Goal: Navigation & Orientation: Find specific page/section

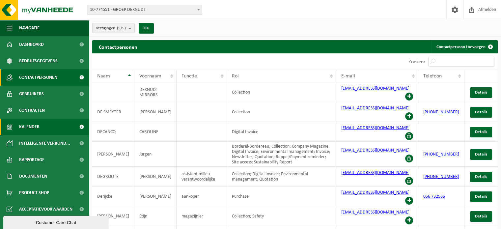
click at [30, 126] on span "Kalender" at bounding box center [29, 127] width 20 height 16
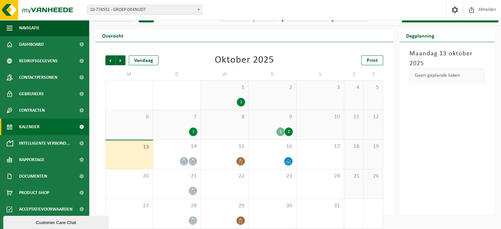
scroll to position [17, 0]
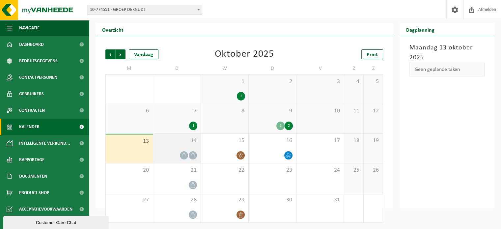
click at [178, 154] on div at bounding box center [177, 155] width 41 height 9
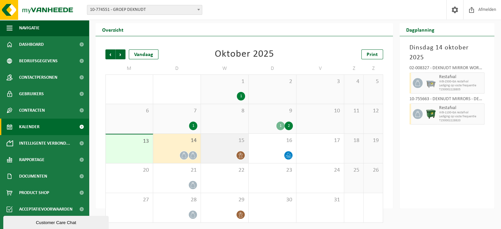
click at [225, 155] on div at bounding box center [224, 155] width 41 height 9
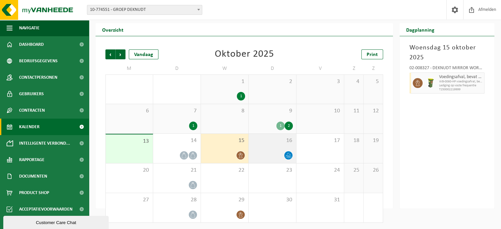
click at [276, 147] on div "16" at bounding box center [272, 148] width 47 height 29
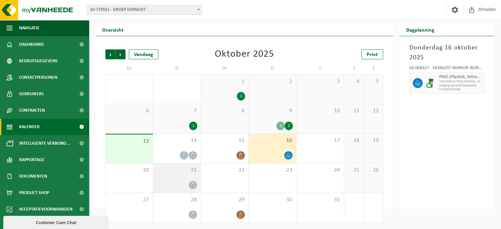
click at [186, 186] on div at bounding box center [177, 185] width 41 height 9
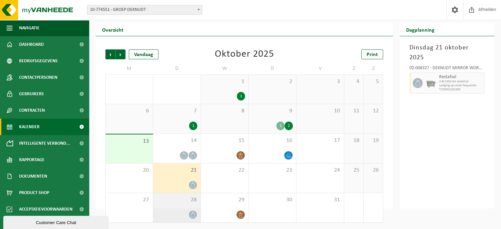
click at [184, 211] on div at bounding box center [177, 214] width 41 height 9
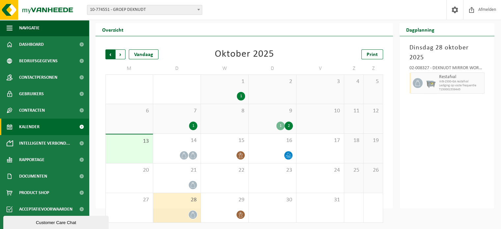
click at [120, 54] on span "Volgende" at bounding box center [121, 54] width 10 height 10
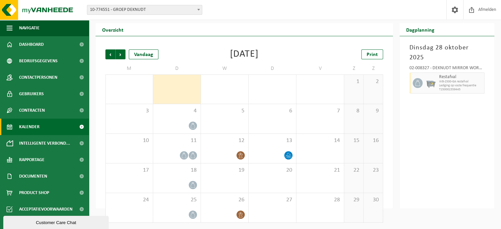
click at [120, 54] on span "Volgende" at bounding box center [121, 54] width 10 height 10
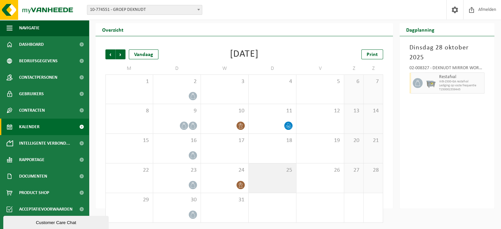
click at [274, 182] on div "25" at bounding box center [272, 178] width 47 height 29
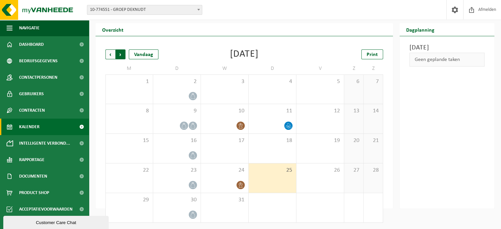
click at [111, 54] on span "Vorige" at bounding box center [110, 54] width 10 height 10
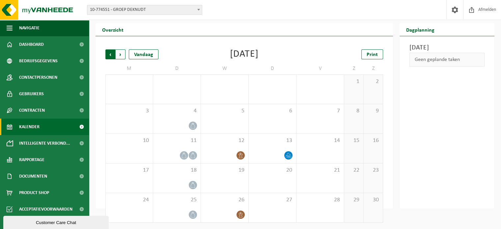
click at [121, 54] on span "Volgende" at bounding box center [121, 54] width 10 height 10
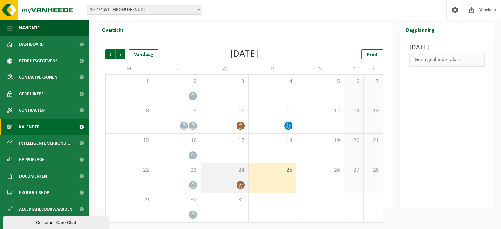
click at [240, 184] on icon at bounding box center [241, 185] width 6 height 6
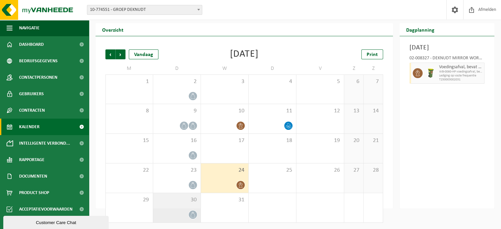
click at [183, 216] on div at bounding box center [177, 214] width 41 height 9
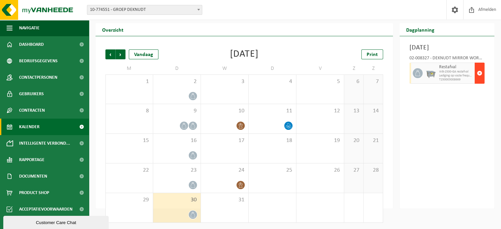
click at [483, 83] on button "button" at bounding box center [480, 73] width 10 height 21
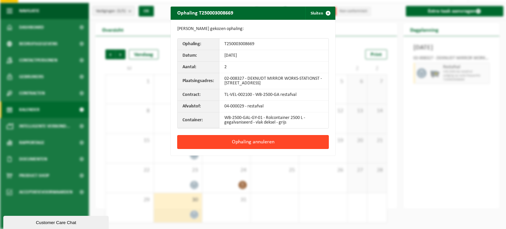
click at [249, 141] on button "Ophaling annuleren" at bounding box center [253, 142] width 152 height 14
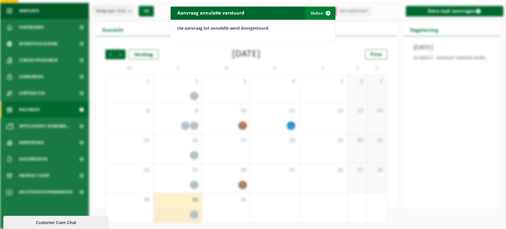
click at [324, 13] on span "button" at bounding box center [328, 13] width 13 height 13
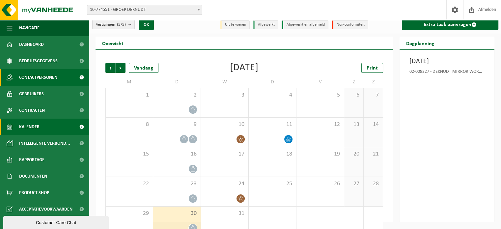
scroll to position [0, 0]
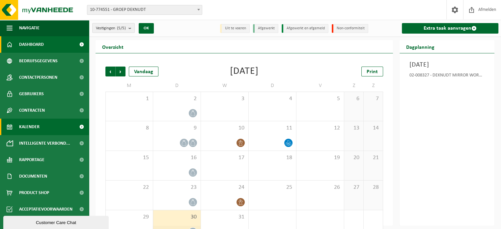
click at [36, 47] on span "Dashboard" at bounding box center [31, 44] width 25 height 16
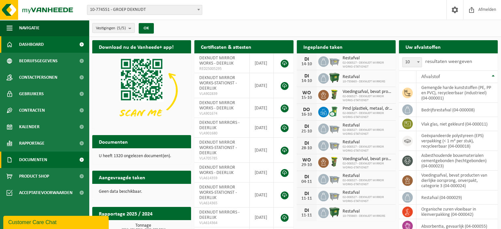
click at [38, 161] on span "Documenten" at bounding box center [33, 160] width 28 height 16
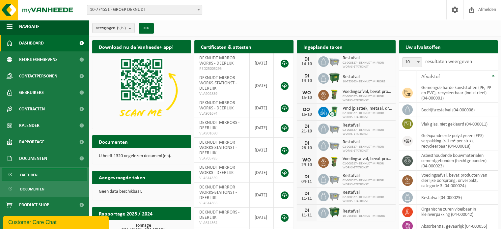
scroll to position [2, 0]
click at [28, 173] on span "Facturen" at bounding box center [28, 174] width 17 height 13
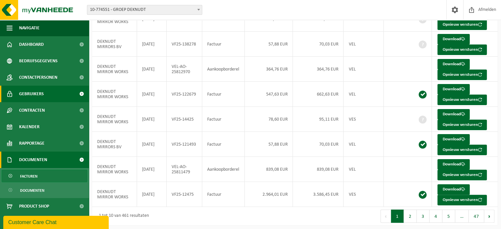
click at [45, 92] on link "Gebruikers" at bounding box center [44, 94] width 89 height 16
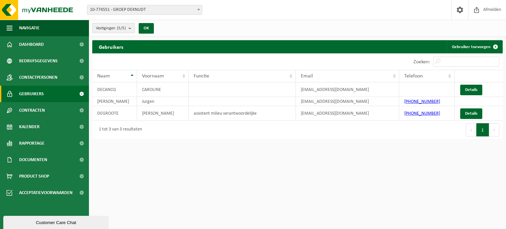
click at [127, 27] on button "Vestigingen (5/5)" at bounding box center [113, 28] width 43 height 10
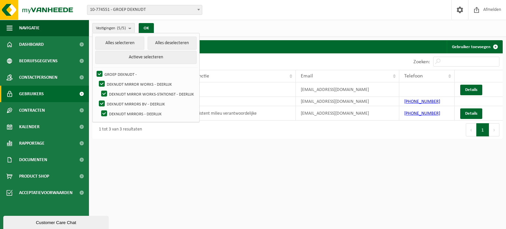
click at [224, 25] on div "Vestigingen (5/5) Alles selecteren Alles deselecteren Actieve selecteren GROEP …" at bounding box center [297, 28] width 417 height 17
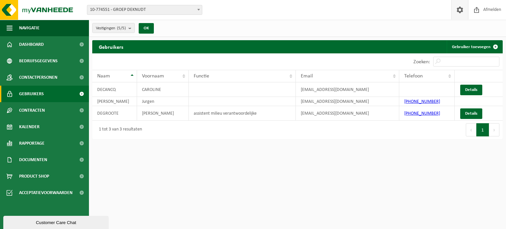
click at [458, 11] on span at bounding box center [460, 9] width 10 height 19
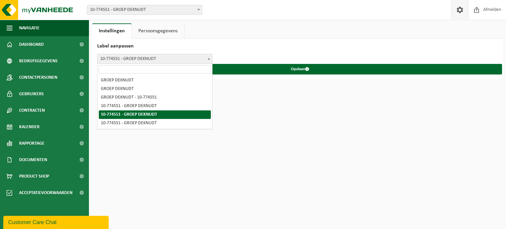
click at [154, 60] on span "10-774551 - GROEP DEKNUDT" at bounding box center [155, 58] width 115 height 9
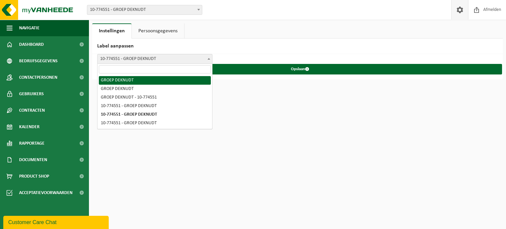
click at [154, 31] on link "Persoonsgegevens" at bounding box center [158, 30] width 52 height 15
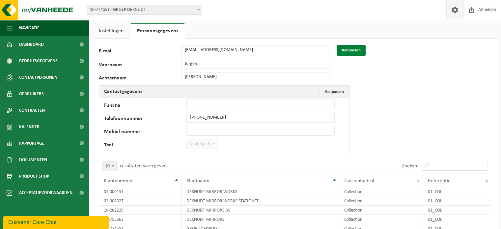
click at [343, 48] on button "Aanpassen" at bounding box center [351, 50] width 29 height 11
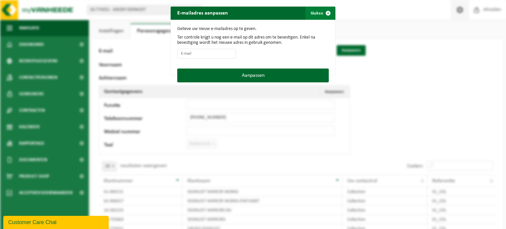
click at [324, 12] on span "button" at bounding box center [328, 13] width 13 height 13
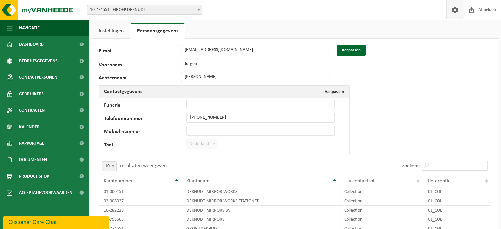
click at [107, 28] on link "Instellingen" at bounding box center [111, 30] width 38 height 15
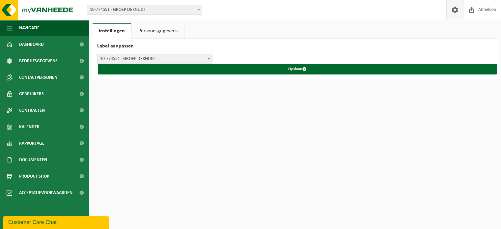
click at [154, 57] on span "10-774551 - GROEP DEKNUDT" at bounding box center [155, 58] width 115 height 9
click at [150, 32] on link "Persoonsgegevens" at bounding box center [158, 30] width 52 height 15
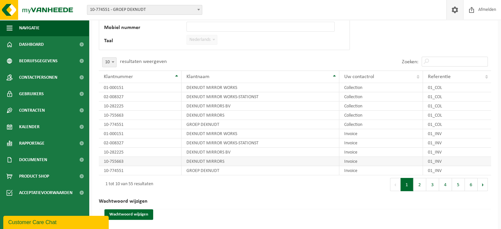
scroll to position [108, 0]
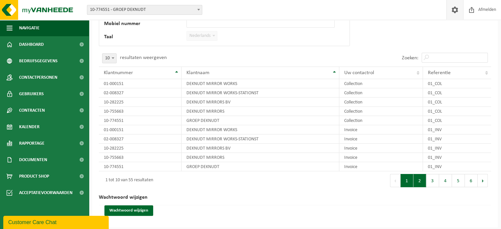
click at [417, 179] on button "2" at bounding box center [420, 180] width 13 height 13
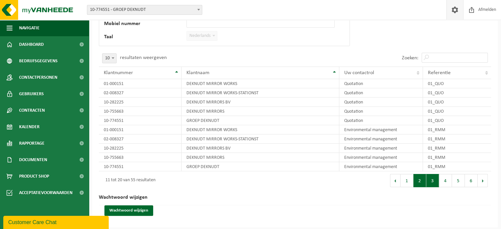
click at [431, 183] on button "3" at bounding box center [433, 180] width 13 height 13
click at [446, 182] on button "4" at bounding box center [445, 180] width 13 height 13
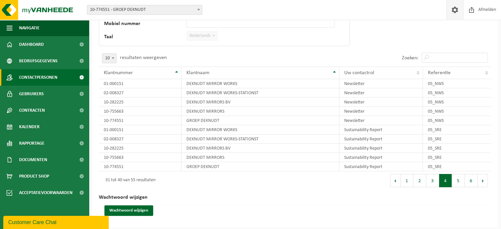
click at [39, 80] on span "Contactpersonen" at bounding box center [38, 77] width 38 height 16
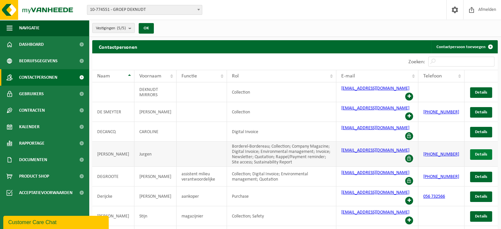
click at [478, 152] on span "Details" at bounding box center [481, 154] width 12 height 4
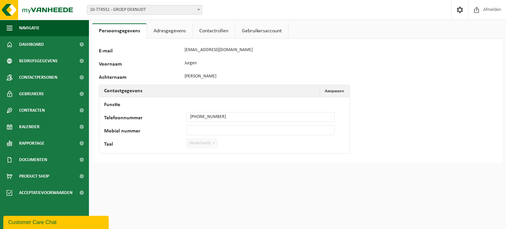
click at [168, 32] on link "Adresgegevens" at bounding box center [169, 30] width 45 height 15
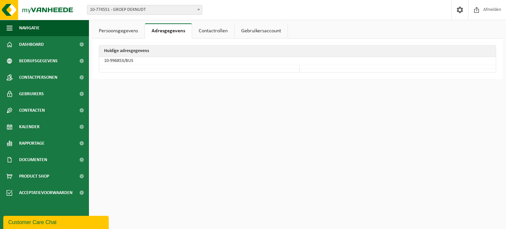
click at [210, 31] on link "Contactrollen" at bounding box center [213, 30] width 42 height 15
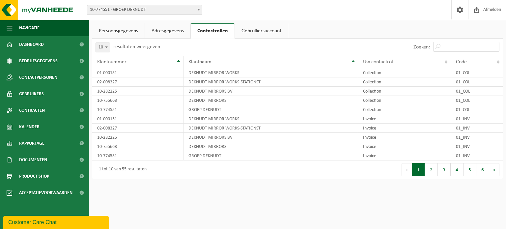
click at [252, 31] on link "Gebruikersaccount" at bounding box center [261, 30] width 53 height 15
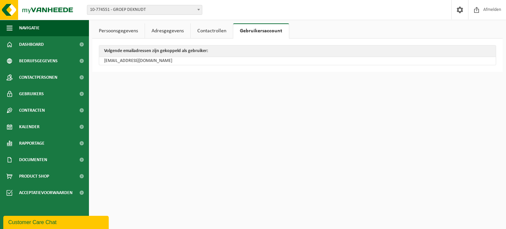
click at [212, 30] on link "Contactrollen" at bounding box center [212, 30] width 42 height 15
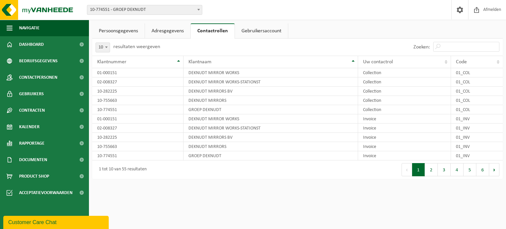
click at [174, 33] on link "Adresgegevens" at bounding box center [167, 30] width 45 height 15
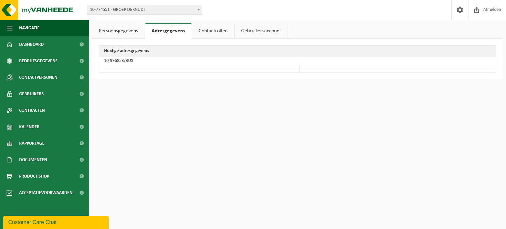
click at [132, 34] on link "Persoonsgegevens" at bounding box center [118, 30] width 52 height 15
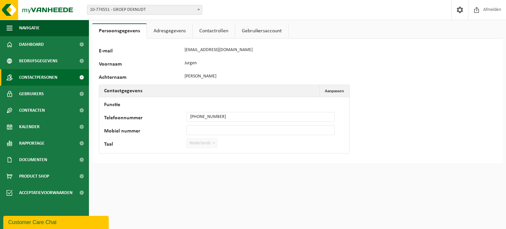
click at [26, 77] on span "Contactpersonen" at bounding box center [38, 77] width 38 height 16
